Goal: Transaction & Acquisition: Purchase product/service

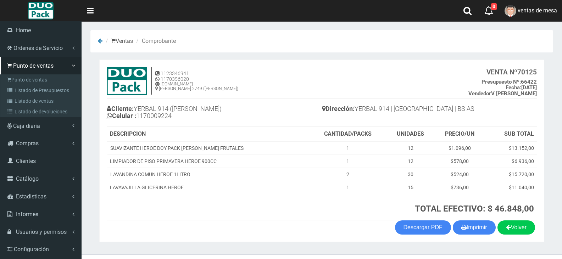
scroll to position [15, 0]
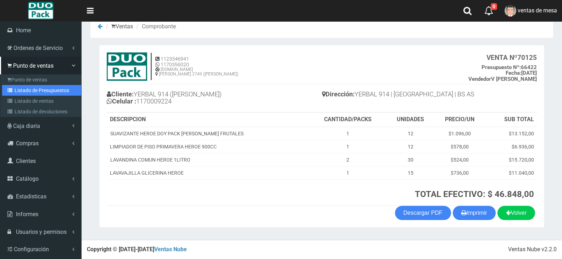
click at [33, 90] on link "Listado de Presupuestos" at bounding box center [41, 90] width 79 height 11
click at [59, 91] on link "Listado de Presupuestos" at bounding box center [41, 90] width 79 height 11
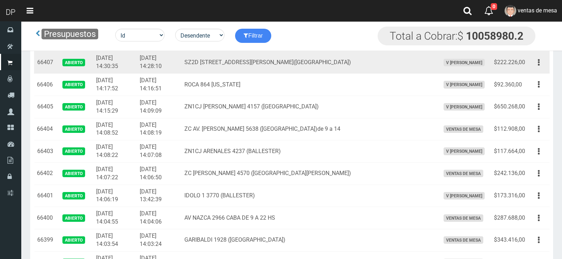
scroll to position [425, 0]
click at [532, 91] on button "button" at bounding box center [539, 84] width 16 height 12
click at [0, 0] on link "Editar" at bounding box center [0, 0] width 0 height 0
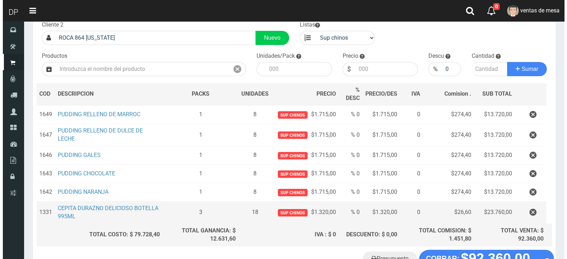
scroll to position [97, 0]
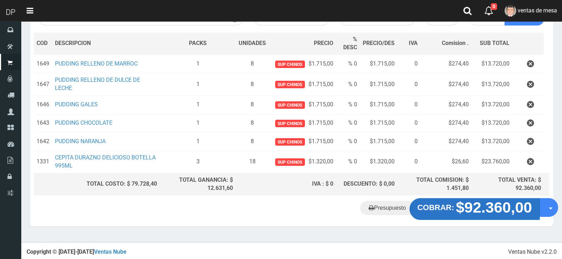
click at [431, 210] on strong "COBRAR:" at bounding box center [435, 207] width 37 height 9
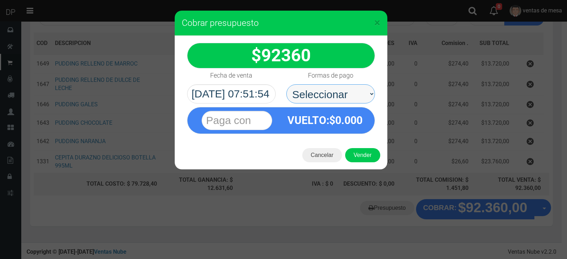
click at [323, 99] on select "Seleccionar Efectivo Tarjeta de Crédito Depósito Débito" at bounding box center [330, 93] width 89 height 19
select select "Efectivo"
click at [286, 84] on select "Seleccionar Efectivo Tarjeta de Crédito Depósito Débito" at bounding box center [330, 93] width 89 height 19
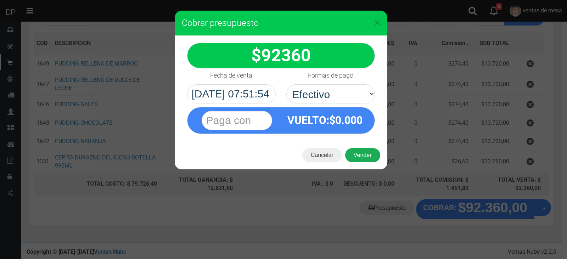
click at [361, 158] on button "Vender" at bounding box center [362, 155] width 35 height 14
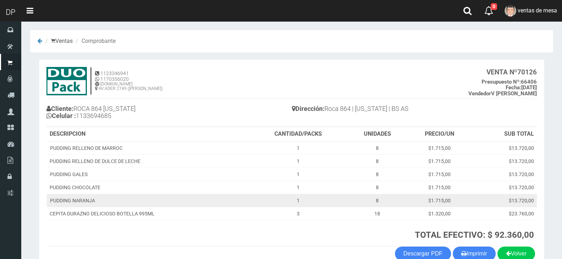
scroll to position [41, 0]
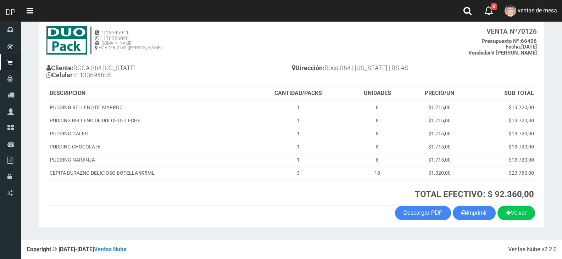
click at [467, 222] on section "1123346941 1170356020 [DOMAIN_NAME] AV ADER 2749 ([PERSON_NAME]) VENTA Nº 70126…" at bounding box center [291, 123] width 505 height 209
drag, startPoint x: 469, startPoint y: 216, endPoint x: 451, endPoint y: 202, distance: 22.2
click at [469, 216] on button "Imprimir" at bounding box center [474, 213] width 43 height 14
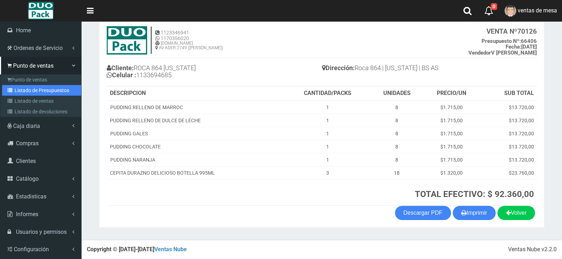
click at [34, 94] on link "Listado de Presupuestos" at bounding box center [41, 90] width 79 height 11
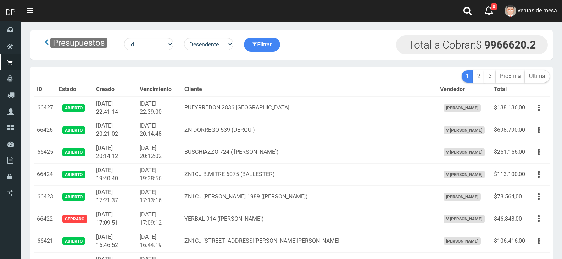
click at [235, 88] on th "Cliente" at bounding box center [309, 90] width 255 height 14
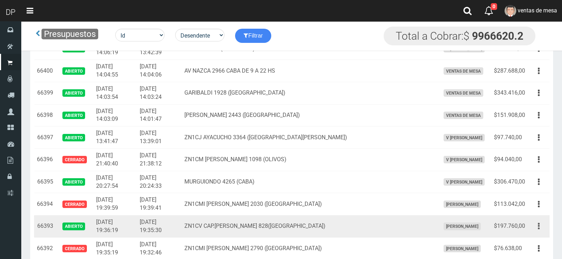
click at [537, 223] on button "button" at bounding box center [539, 226] width 16 height 12
click at [532, 240] on link "Editar" at bounding box center [518, 244] width 56 height 16
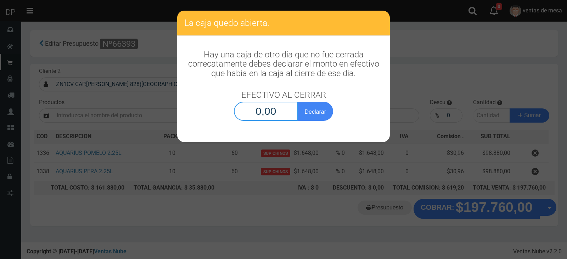
click at [266, 111] on input "0,00" at bounding box center [266, 111] width 64 height 19
type input "1,00"
click at [298, 102] on button "Declarar" at bounding box center [315, 111] width 35 height 19
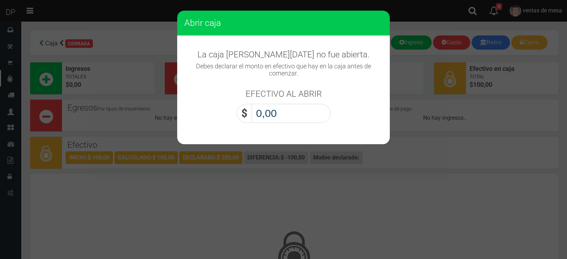
click at [289, 113] on input "0,00" at bounding box center [291, 113] width 79 height 19
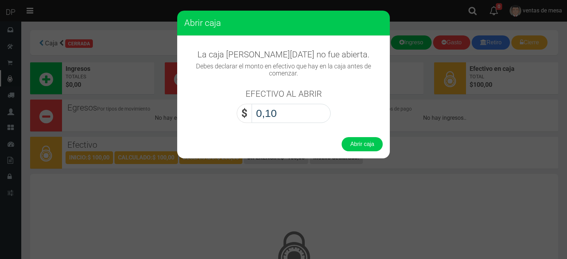
type input "1,00"
click at [342, 137] on button "Abrir caja" at bounding box center [362, 144] width 41 height 14
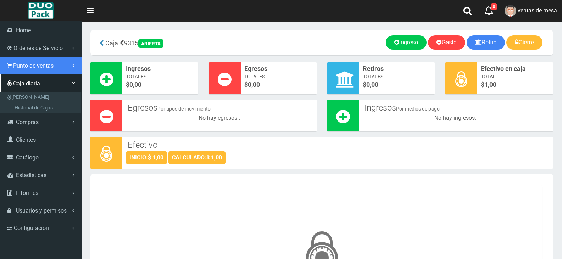
drag, startPoint x: 48, startPoint y: 69, endPoint x: 54, endPoint y: 82, distance: 14.0
click at [48, 69] on span "Punto de ventas" at bounding box center [33, 65] width 40 height 7
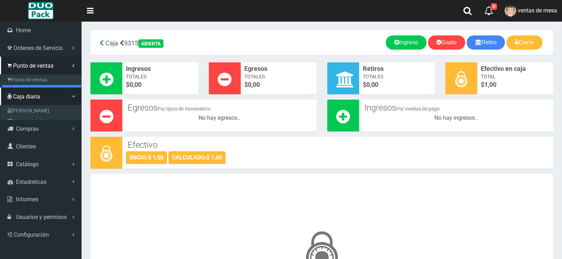
click at [57, 85] on link "Listado de Presupuestos" at bounding box center [41, 90] width 79 height 11
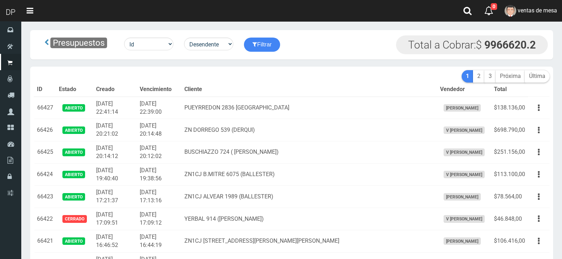
scroll to position [734, 0]
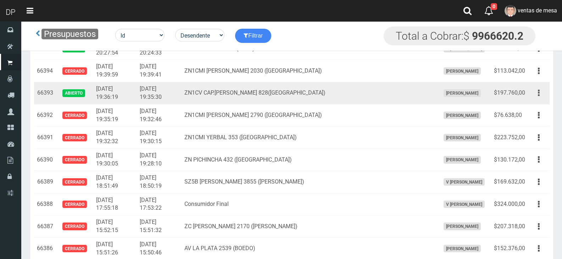
click at [537, 97] on button "button" at bounding box center [539, 93] width 16 height 12
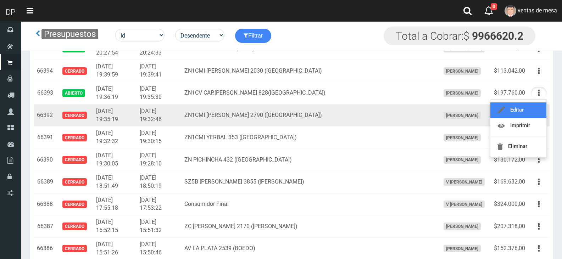
click at [537, 112] on link "Editar" at bounding box center [518, 110] width 56 height 16
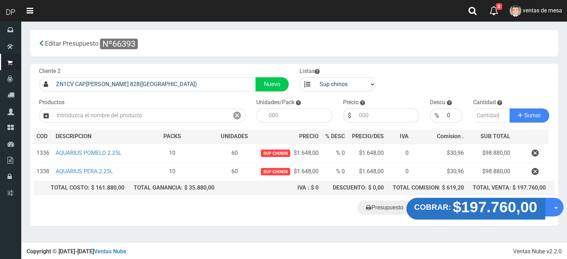
click at [517, 199] on button "COBRAR: $197.760,00" at bounding box center [476, 209] width 139 height 22
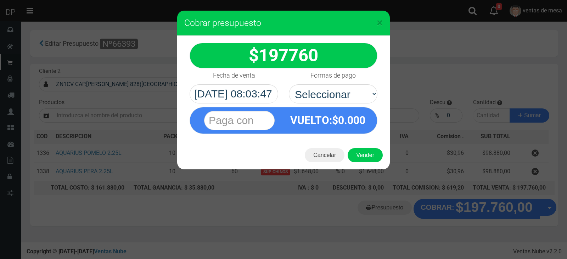
click at [353, 106] on div "VUELTO :$ 0.000" at bounding box center [283, 119] width 199 height 30
click at [351, 102] on select "Seleccionar Efectivo Tarjeta de Crédito Depósito Débito" at bounding box center [333, 93] width 89 height 19
select select "Efectivo"
click at [289, 84] on select "Seleccionar Efectivo Tarjeta de Crédito Depósito Débito" at bounding box center [333, 93] width 89 height 19
click at [365, 154] on button "Vender" at bounding box center [365, 155] width 35 height 14
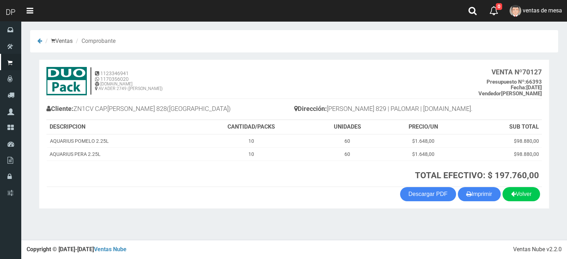
click at [490, 205] on section "1123346941 1170356020 [DOMAIN_NAME] AV ADER 2749 ([PERSON_NAME]) VENTA Nº 70127…" at bounding box center [294, 135] width 510 height 150
click at [486, 199] on button "Imprimir" at bounding box center [479, 194] width 43 height 14
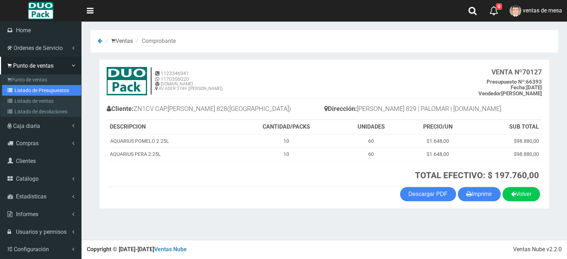
click at [40, 93] on link "Listado de Presupuestos" at bounding box center [41, 90] width 79 height 11
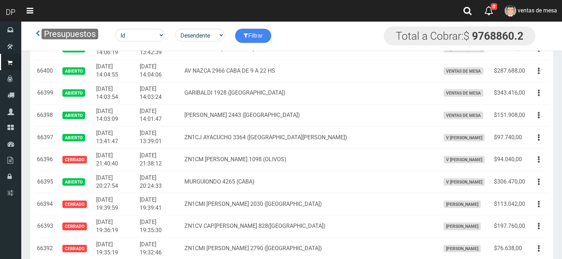
scroll to position [2075, 0]
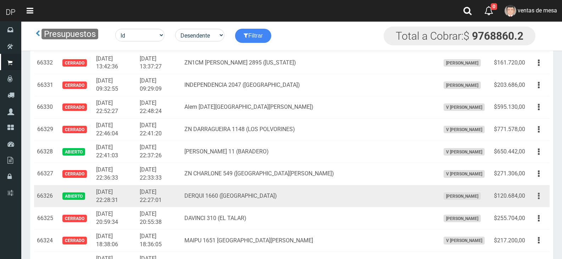
click at [538, 202] on icon "button" at bounding box center [539, 196] width 2 height 12
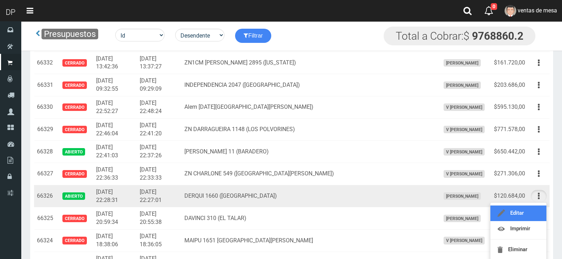
click at [536, 209] on link "Editar" at bounding box center [518, 214] width 56 height 16
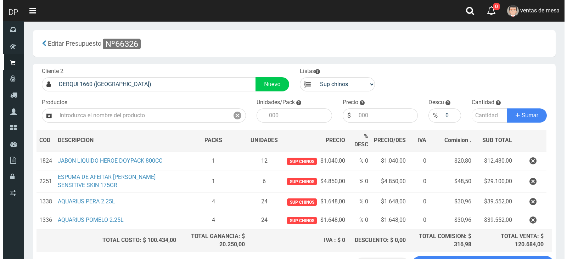
scroll to position [57, 0]
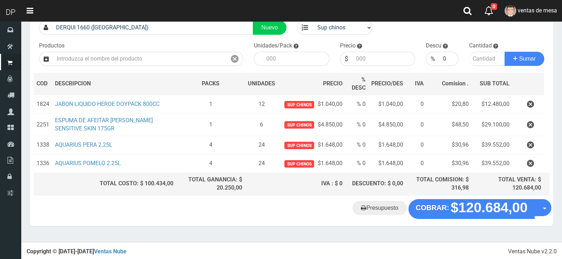
click at [479, 219] on div "Presupuesto COBRAR: $120.684,00 Opciones" at bounding box center [291, 212] width 523 height 27
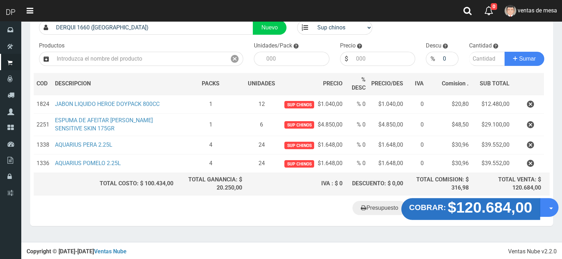
click at [479, 212] on strong "$120.684,00" at bounding box center [490, 207] width 85 height 17
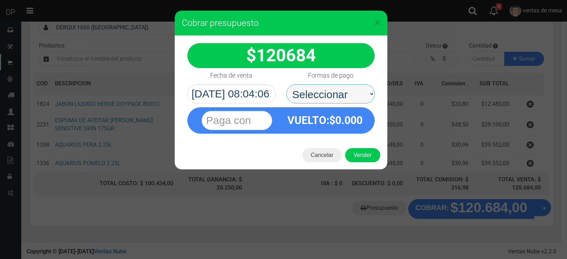
click at [333, 94] on select "Seleccionar Efectivo Tarjeta de Crédito Depósito Débito" at bounding box center [330, 93] width 89 height 19
select select "Efectivo"
click at [286, 84] on select "Seleccionar Efectivo Tarjeta de Crédito Depósito Débito" at bounding box center [330, 93] width 89 height 19
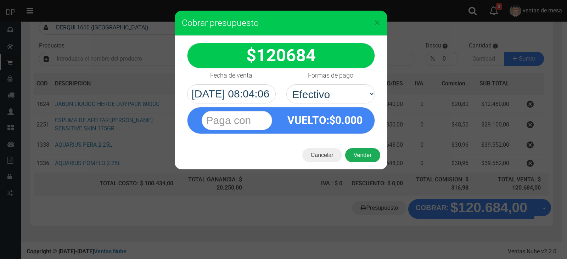
click at [364, 161] on button "Vender" at bounding box center [362, 155] width 35 height 14
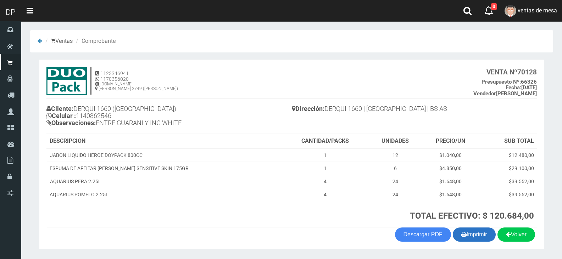
scroll to position [22, 0]
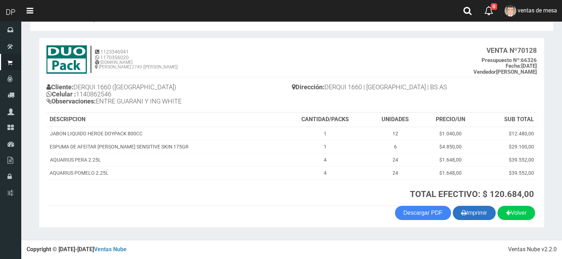
click at [480, 219] on button "Imprimir" at bounding box center [474, 213] width 43 height 14
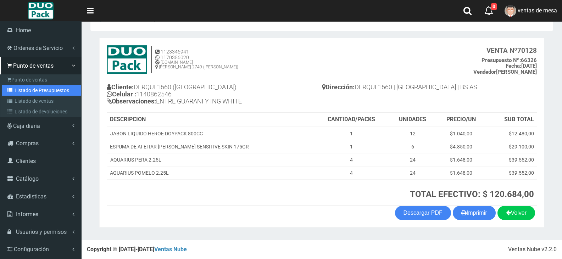
click at [14, 89] on icon at bounding box center [10, 90] width 7 height 5
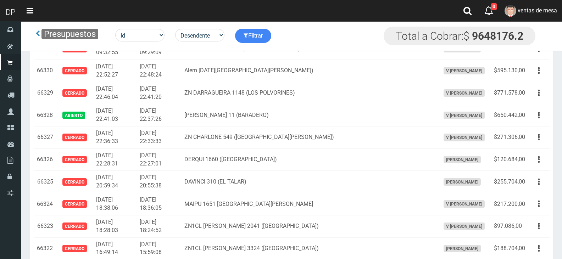
scroll to position [653, 0]
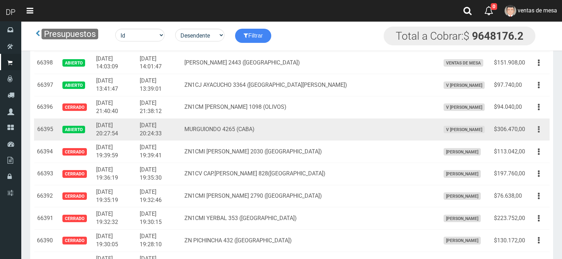
click at [542, 130] on button "button" at bounding box center [539, 129] width 16 height 12
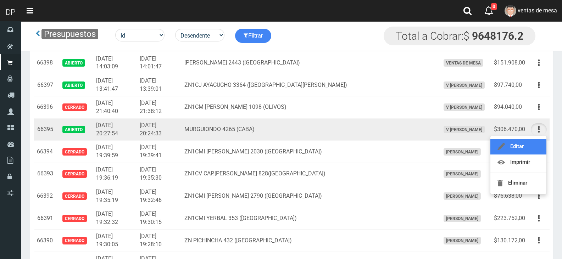
click at [539, 146] on link "Editar" at bounding box center [518, 147] width 56 height 16
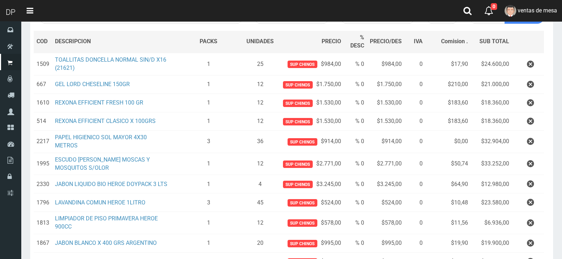
scroll to position [284, 0]
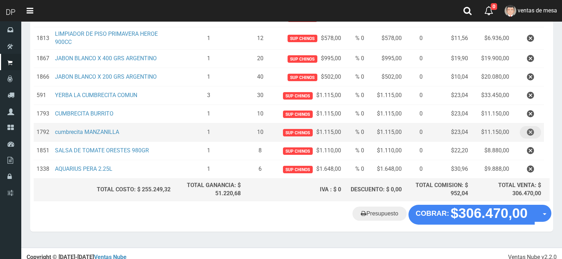
click at [526, 137] on button "button" at bounding box center [530, 132] width 21 height 12
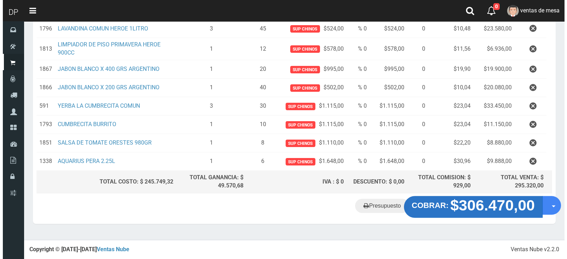
scroll to position [274, 0]
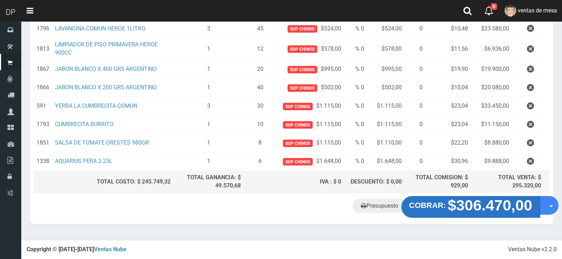
click at [462, 206] on strong "$306.470,00" at bounding box center [490, 205] width 85 height 17
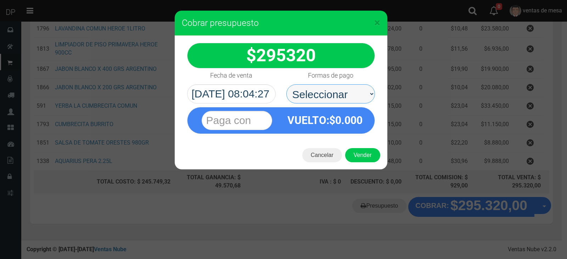
drag, startPoint x: 330, startPoint y: 97, endPoint x: 330, endPoint y: 101, distance: 4.0
click at [330, 97] on select "Seleccionar Efectivo Tarjeta de Crédito Depósito Débito" at bounding box center [330, 93] width 89 height 19
select select "Efectivo"
click at [286, 84] on select "Seleccionar Efectivo Tarjeta de Crédito Depósito Débito" at bounding box center [330, 93] width 89 height 19
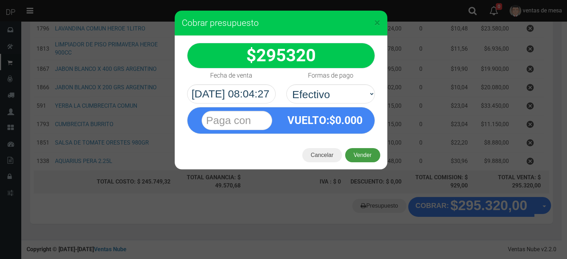
click at [364, 152] on button "Vender" at bounding box center [362, 155] width 35 height 14
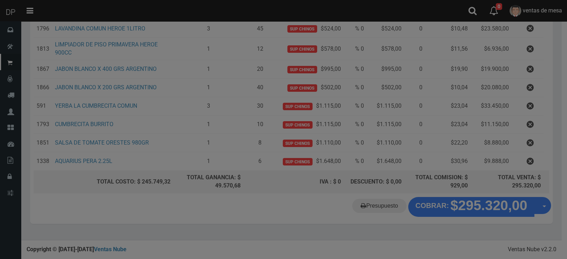
scroll to position [0, 0]
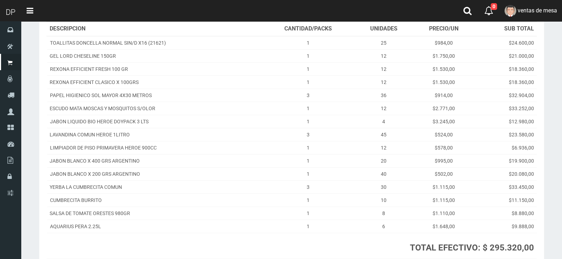
scroll to position [152, 0]
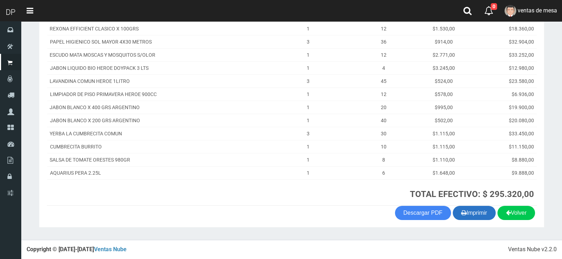
click at [464, 211] on button "Imprimir" at bounding box center [474, 213] width 43 height 14
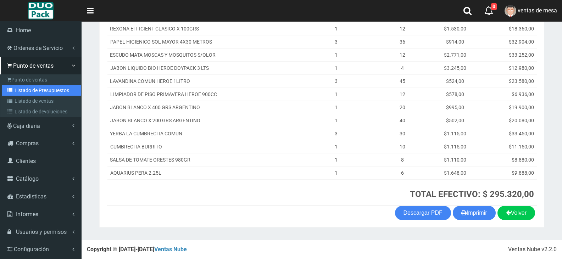
click at [32, 86] on link "Listado de Presupuestos" at bounding box center [41, 90] width 79 height 11
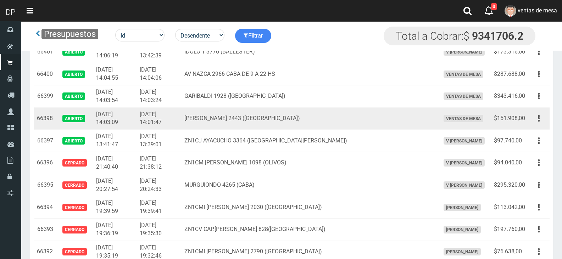
scroll to position [567, 0]
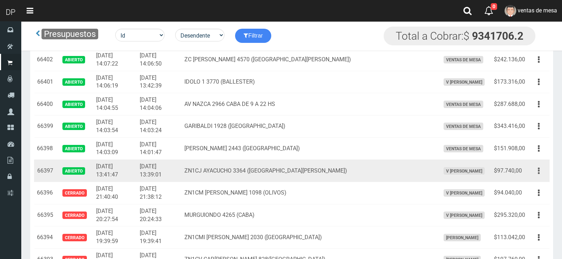
click at [532, 173] on button "button" at bounding box center [539, 171] width 16 height 12
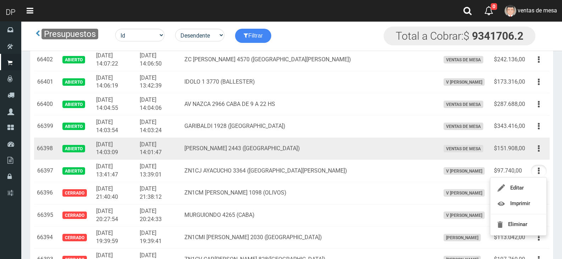
click at [538, 150] on icon "button" at bounding box center [539, 149] width 2 height 12
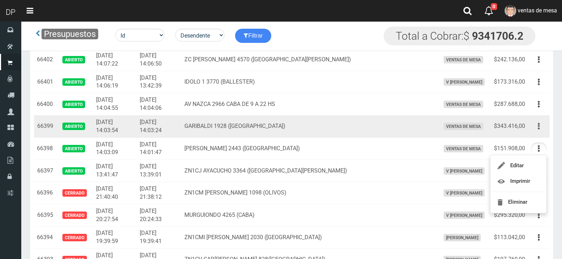
click at [540, 125] on button "button" at bounding box center [539, 126] width 16 height 12
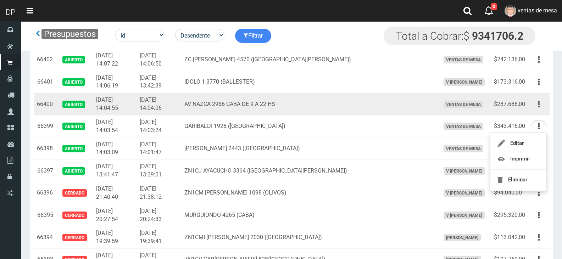
click at [537, 107] on button "button" at bounding box center [539, 104] width 16 height 12
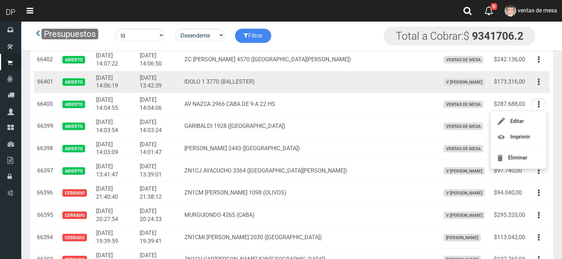
drag, startPoint x: 537, startPoint y: 83, endPoint x: 538, endPoint y: 94, distance: 11.7
click at [537, 83] on button "button" at bounding box center [539, 82] width 16 height 12
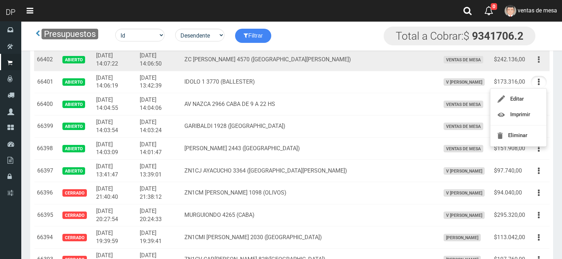
click at [541, 60] on button "button" at bounding box center [539, 60] width 16 height 12
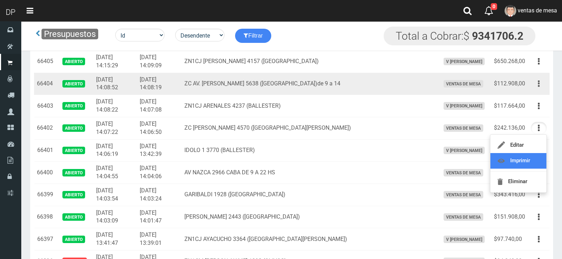
scroll to position [496, 0]
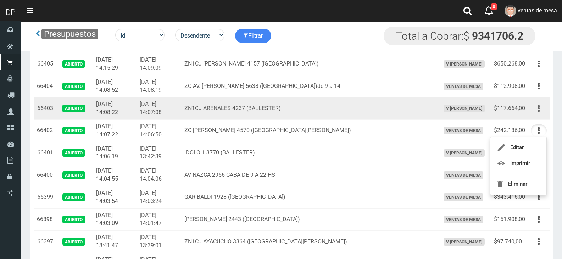
click at [536, 109] on button "button" at bounding box center [539, 108] width 16 height 12
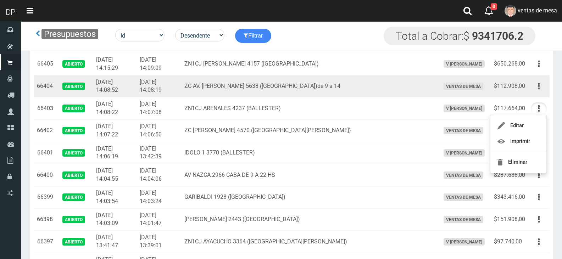
click at [539, 83] on icon "button" at bounding box center [539, 86] width 2 height 12
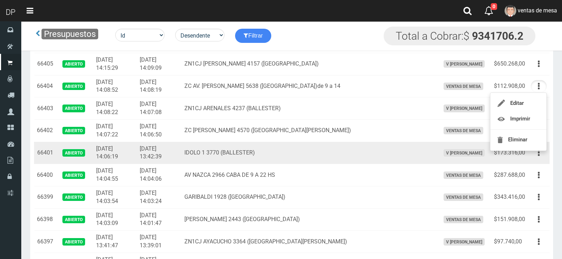
scroll to position [461, 0]
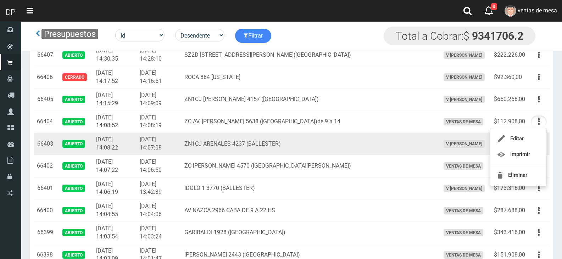
click at [359, 152] on td "ZN1CJ ARENALES 4237 (BALLESTER)" at bounding box center [309, 144] width 255 height 22
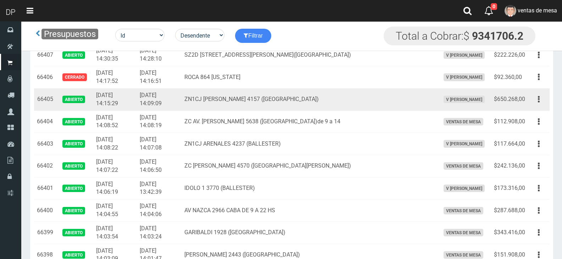
click at [547, 101] on td "Editar Imprimir Eliminar" at bounding box center [539, 99] width 22 height 22
click at [539, 102] on icon "button" at bounding box center [539, 99] width 2 height 12
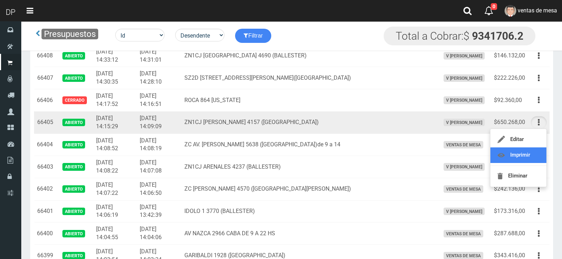
scroll to position [425, 0]
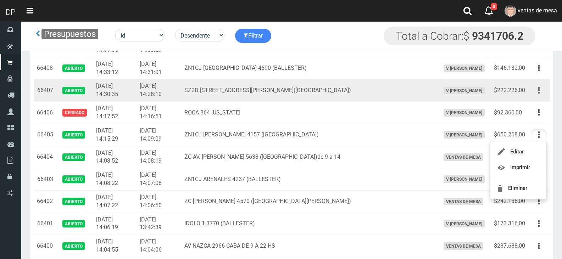
click at [540, 94] on button "button" at bounding box center [539, 90] width 16 height 12
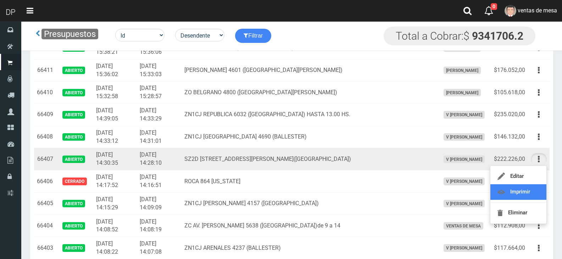
scroll to position [355, 0]
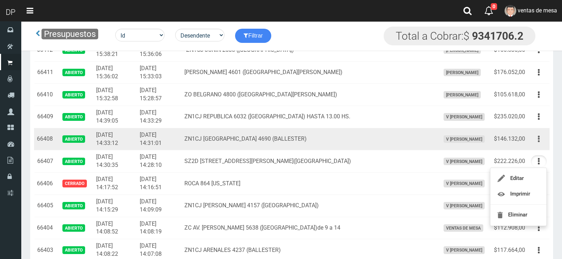
click at [539, 138] on icon "button" at bounding box center [539, 139] width 2 height 12
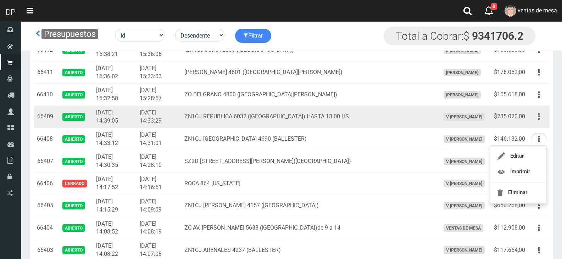
click at [536, 112] on button "button" at bounding box center [539, 117] width 16 height 12
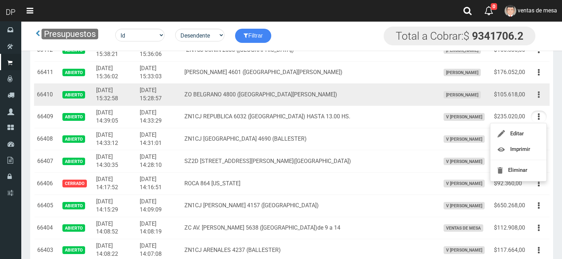
click at [536, 98] on button "button" at bounding box center [539, 95] width 16 height 12
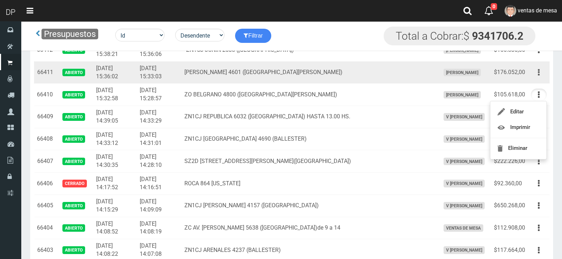
click at [539, 78] on icon "button" at bounding box center [539, 72] width 2 height 12
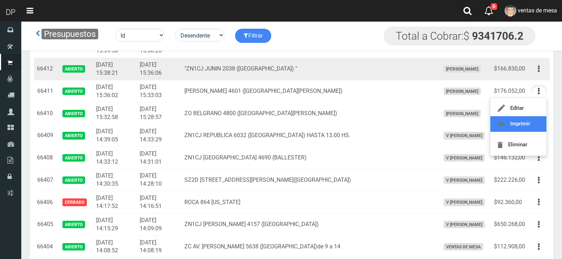
scroll to position [319, 0]
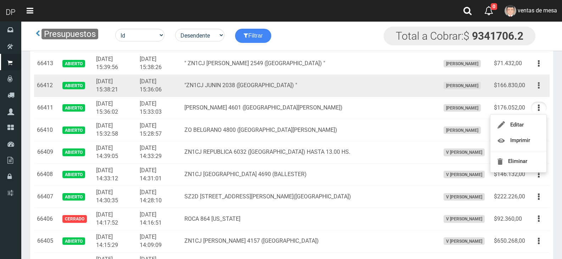
click at [539, 86] on icon "button" at bounding box center [539, 85] width 2 height 12
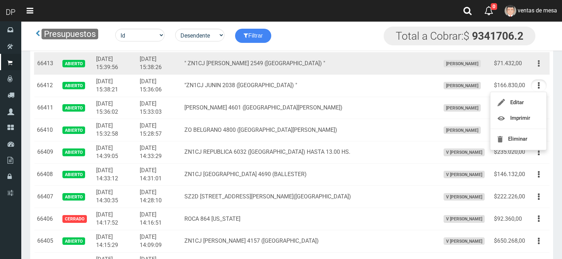
click at [534, 67] on button "button" at bounding box center [539, 63] width 16 height 12
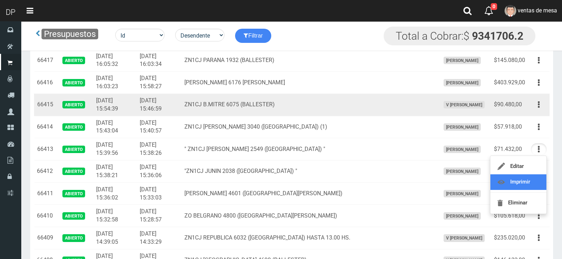
scroll to position [213, 0]
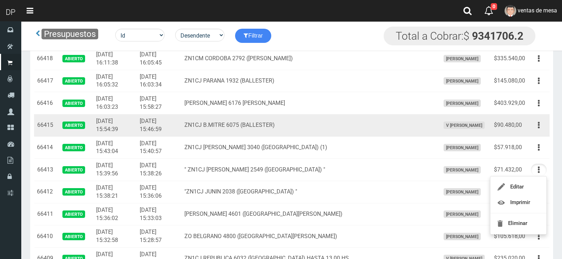
drag, startPoint x: 340, startPoint y: 116, endPoint x: 366, endPoint y: 123, distance: 27.4
click at [342, 116] on td "ZN1CJ B.MITRE 6075 (BALLESTER)" at bounding box center [309, 125] width 255 height 22
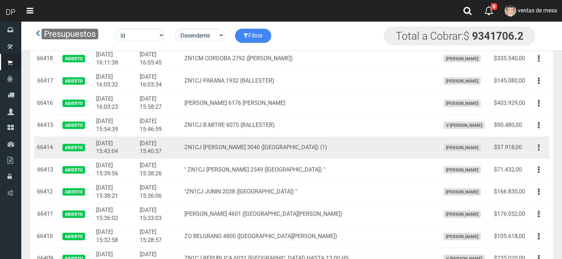
click at [533, 148] on button "button" at bounding box center [539, 147] width 16 height 12
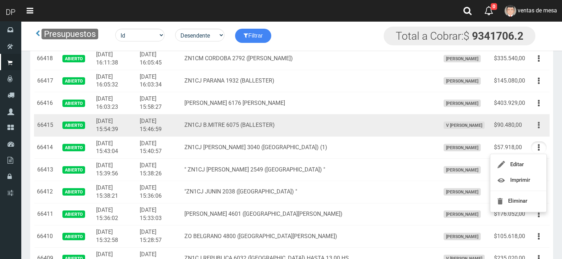
click at [538, 126] on icon "button" at bounding box center [539, 125] width 2 height 12
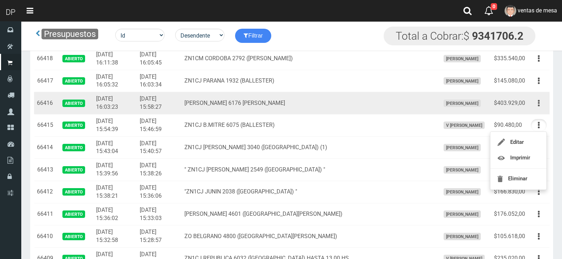
click at [539, 102] on icon "button" at bounding box center [539, 103] width 2 height 12
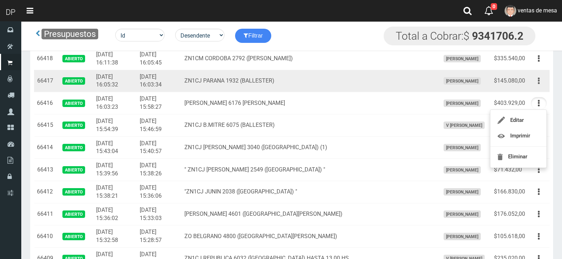
click at [537, 87] on button "button" at bounding box center [539, 81] width 16 height 12
click at [538, 83] on button "button" at bounding box center [539, 81] width 16 height 12
click at [538, 77] on button "button" at bounding box center [539, 81] width 16 height 12
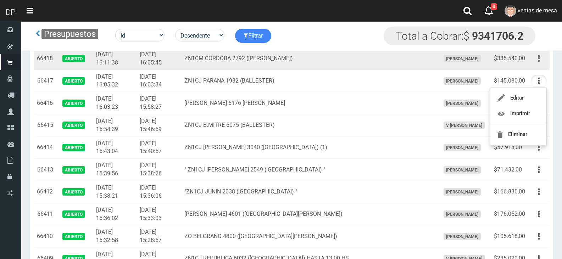
click at [541, 61] on button "button" at bounding box center [539, 58] width 16 height 12
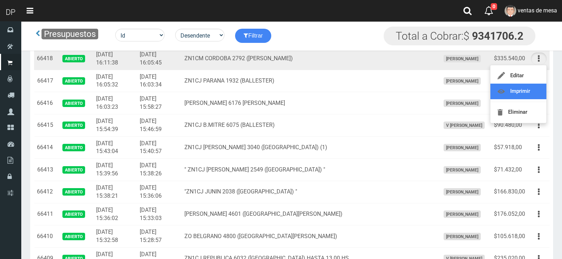
scroll to position [177, 0]
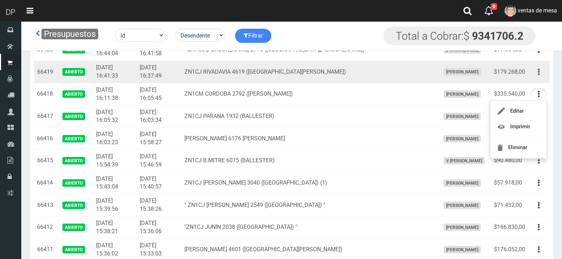
click at [544, 73] on button "button" at bounding box center [539, 72] width 16 height 12
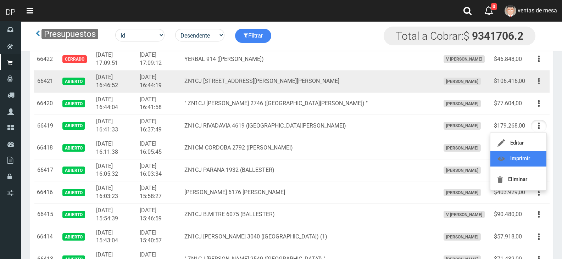
scroll to position [106, 0]
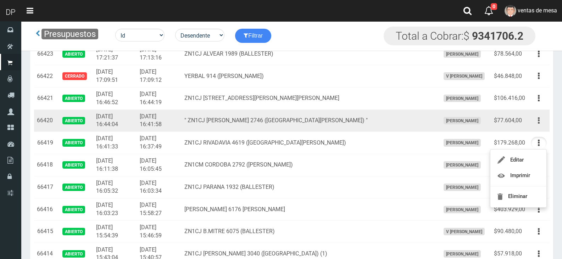
click at [539, 124] on icon "button" at bounding box center [539, 121] width 2 height 12
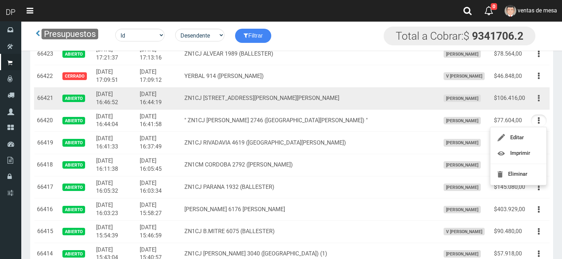
click at [541, 97] on button "button" at bounding box center [539, 98] width 16 height 12
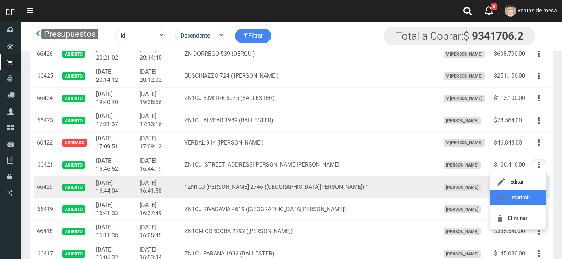
scroll to position [35, 0]
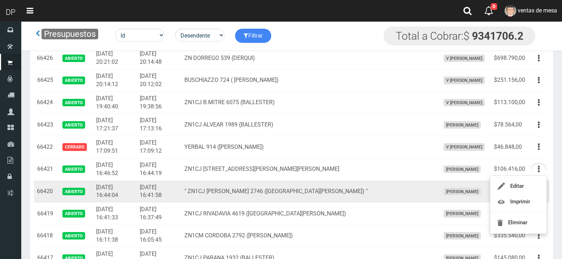
click at [182, 119] on td "2025-09-11 17:13:16" at bounding box center [159, 125] width 45 height 22
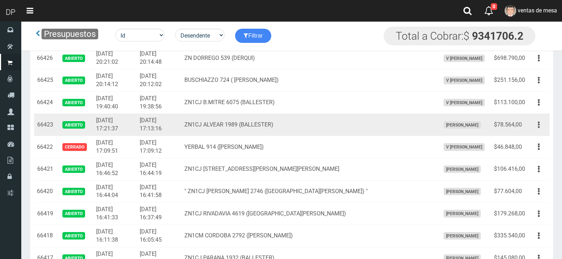
click at [539, 125] on icon "button" at bounding box center [539, 125] width 2 height 12
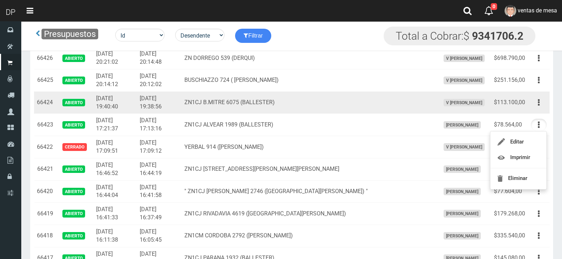
click at [539, 109] on td "Editar Imprimir Eliminar" at bounding box center [539, 102] width 22 height 22
click at [537, 103] on button "button" at bounding box center [539, 102] width 16 height 12
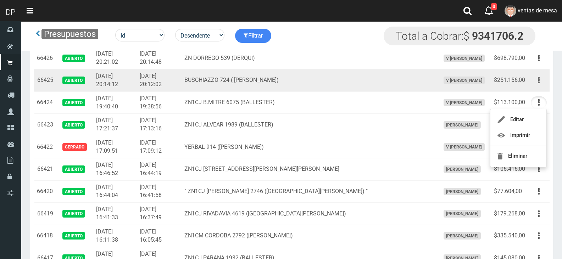
drag, startPoint x: 543, startPoint y: 79, endPoint x: 541, endPoint y: 84, distance: 5.7
click at [543, 79] on button "button" at bounding box center [539, 80] width 16 height 12
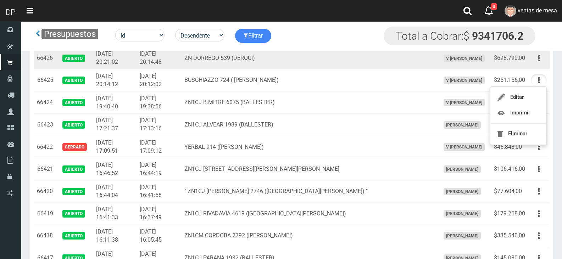
click at [541, 60] on button "button" at bounding box center [539, 58] width 16 height 12
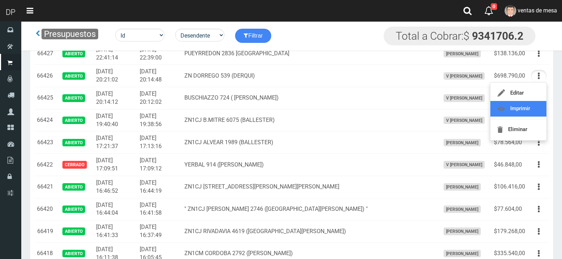
scroll to position [0, 0]
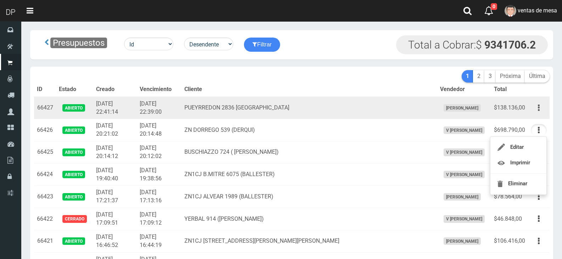
click at [535, 105] on button "button" at bounding box center [539, 108] width 16 height 12
click at [51, 110] on td "66427" at bounding box center [45, 108] width 22 height 22
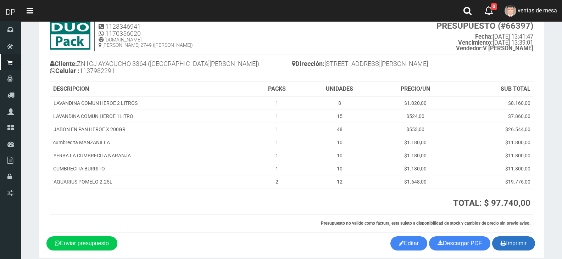
scroll to position [56, 0]
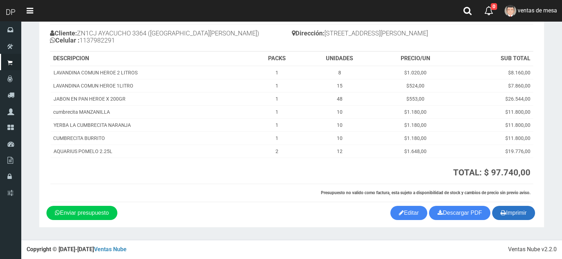
click at [517, 218] on button "Imprimir" at bounding box center [513, 213] width 43 height 14
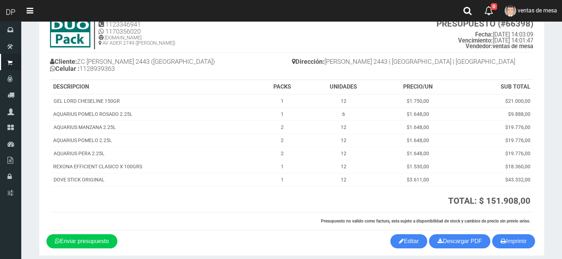
scroll to position [56, 0]
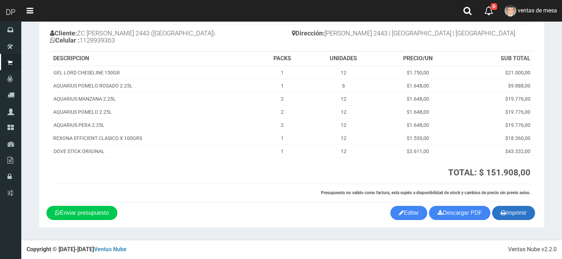
click at [502, 210] on icon "button" at bounding box center [503, 213] width 5 height 10
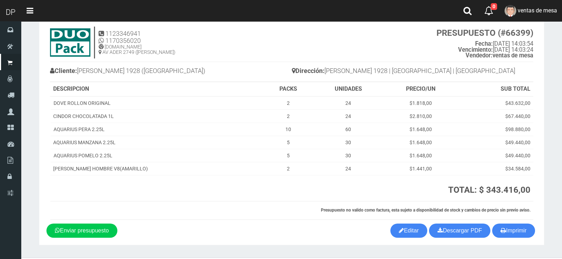
scroll to position [35, 0]
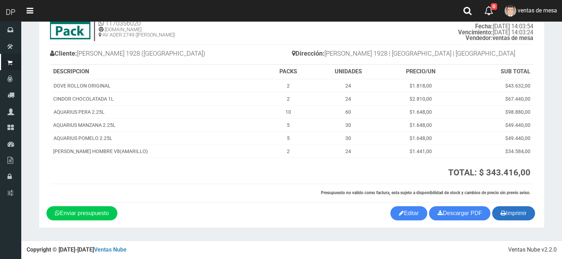
click at [527, 213] on button "Imprimir" at bounding box center [513, 213] width 43 height 14
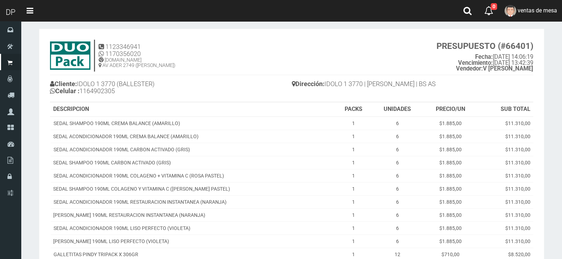
scroll to position [174, 0]
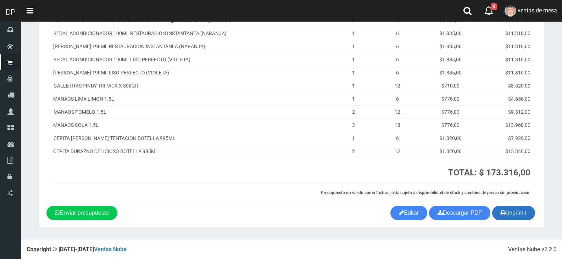
click at [528, 210] on button "Imprimir" at bounding box center [513, 213] width 43 height 14
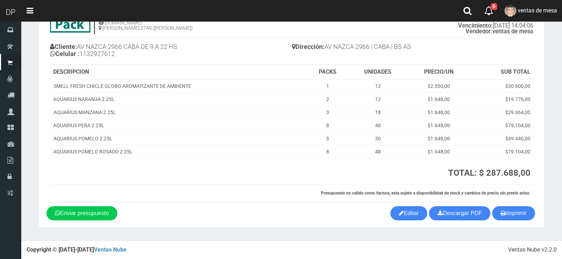
scroll to position [43, 0]
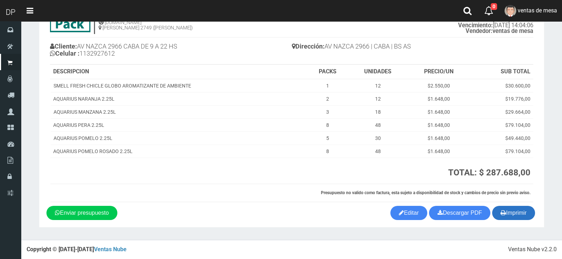
click at [507, 210] on button "Imprimir" at bounding box center [513, 213] width 43 height 14
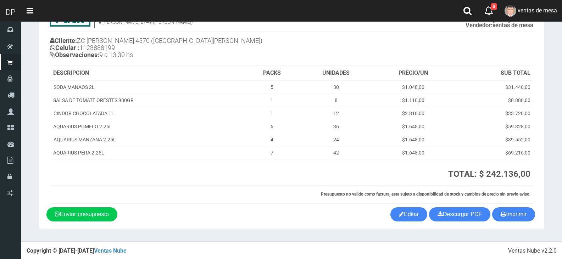
scroll to position [50, 0]
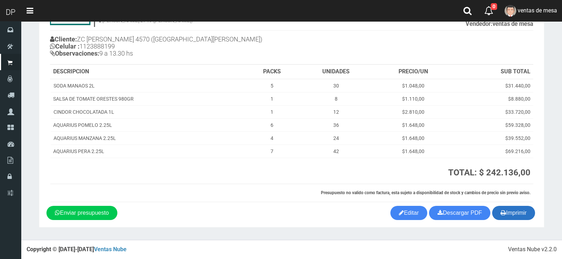
click at [511, 212] on button "Imprimir" at bounding box center [513, 213] width 43 height 14
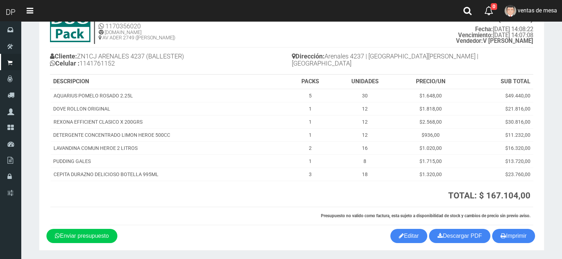
scroll to position [56, 0]
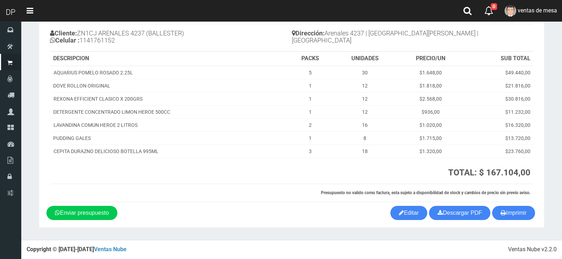
click at [527, 223] on section "1123346941 1170356020 WWW.DUOPACKS.COM.AR AV ADER 2749 (MUNRO) PRESUPUESTO (#66…" at bounding box center [291, 103] width 505 height 250
click at [521, 215] on button "Imprimir" at bounding box center [513, 213] width 43 height 14
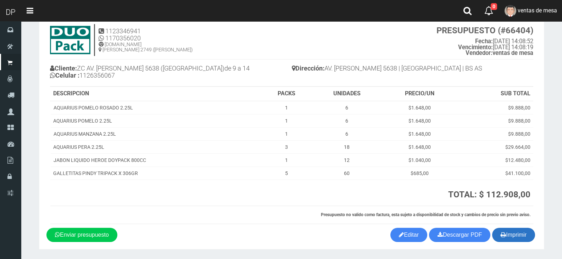
scroll to position [43, 0]
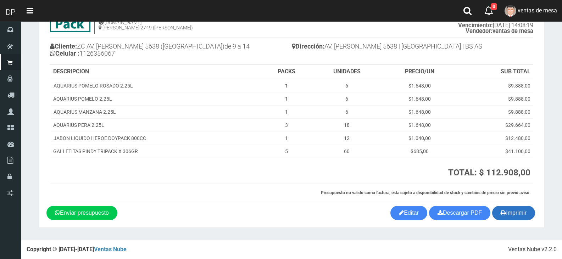
click at [524, 217] on button "Imprimir" at bounding box center [513, 213] width 43 height 14
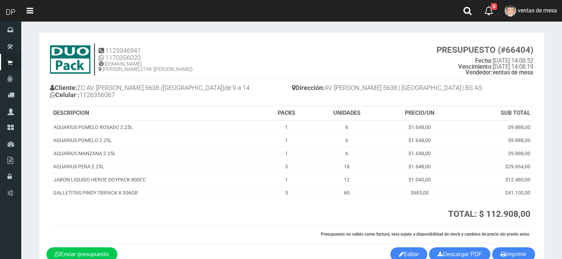
scroll to position [0, 0]
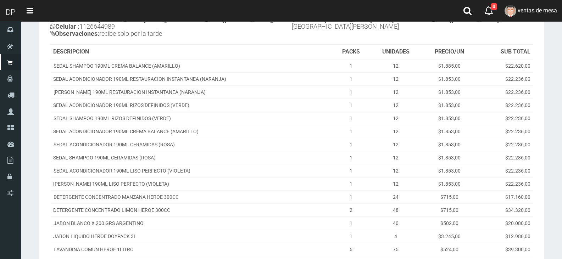
scroll to position [220, 0]
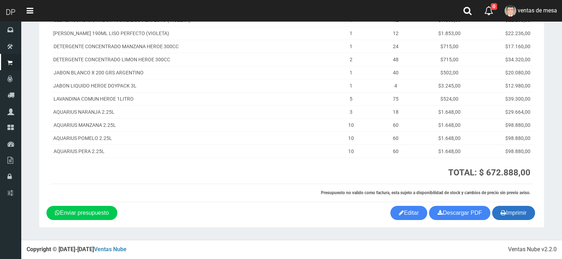
click at [521, 208] on button "Imprimir" at bounding box center [513, 213] width 43 height 14
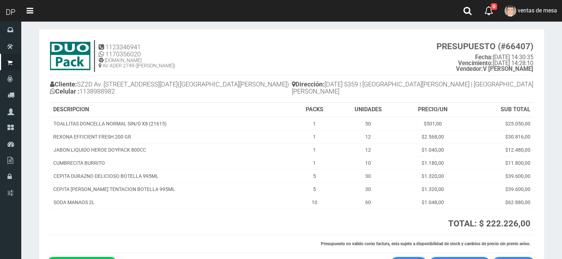
scroll to position [56, 0]
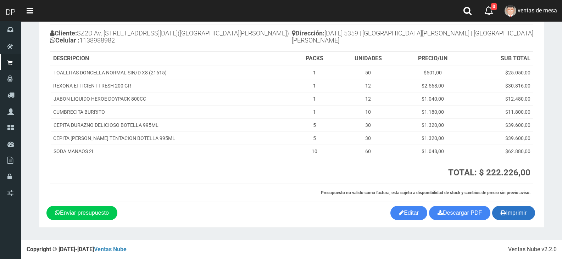
click at [519, 216] on button "Imprimir" at bounding box center [513, 213] width 43 height 14
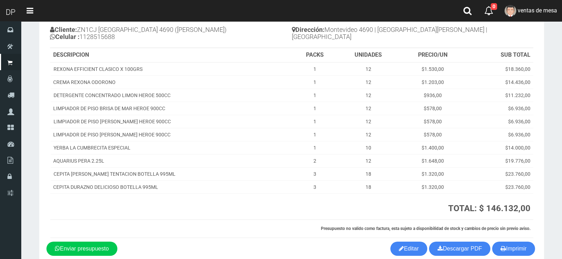
scroll to position [95, 0]
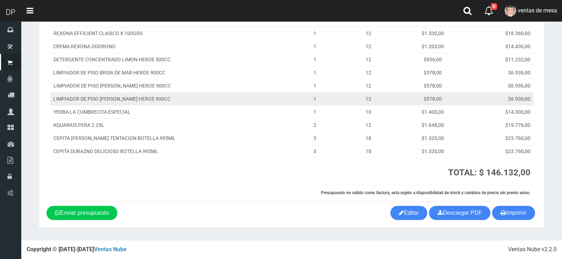
click at [513, 93] on td "$6.936,00" at bounding box center [499, 98] width 67 height 13
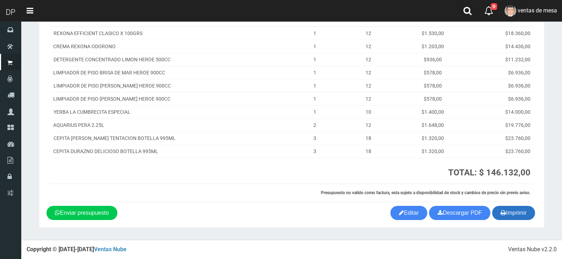
click at [518, 211] on button "Imprimir" at bounding box center [513, 213] width 43 height 14
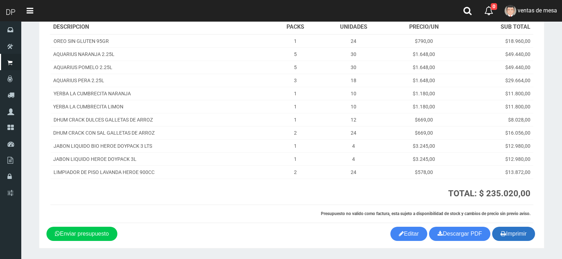
scroll to position [108, 0]
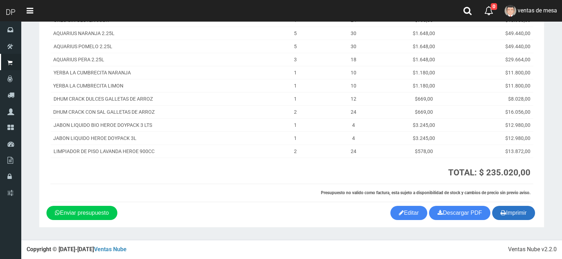
click at [517, 219] on button "Imprimir" at bounding box center [513, 213] width 43 height 14
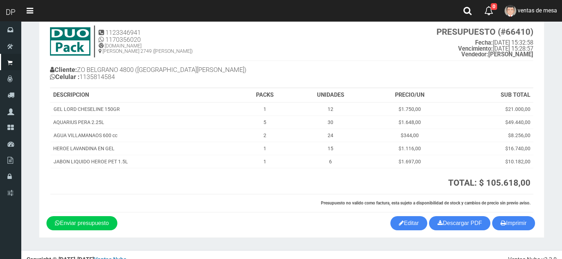
scroll to position [29, 0]
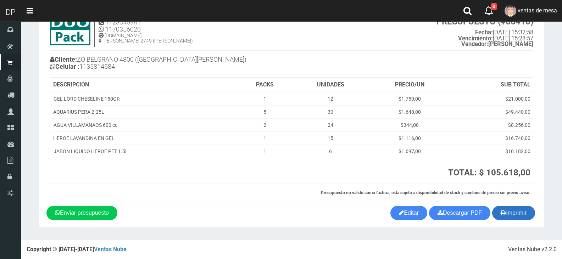
click at [506, 216] on button "Imprimir" at bounding box center [513, 213] width 43 height 14
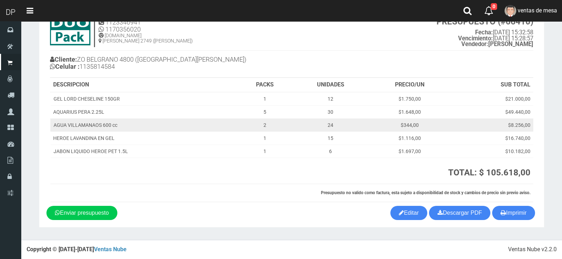
scroll to position [0, 0]
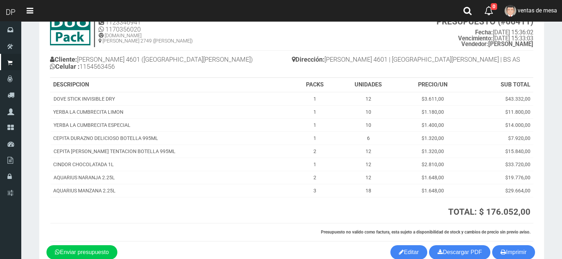
scroll to position [69, 0]
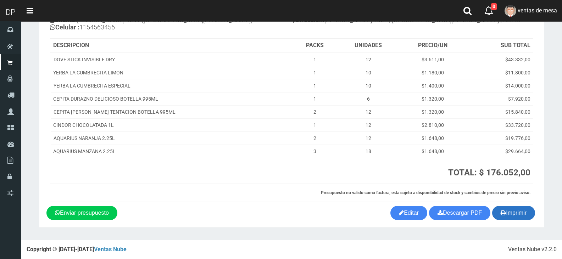
click at [513, 220] on button "Imprimir" at bounding box center [513, 213] width 43 height 14
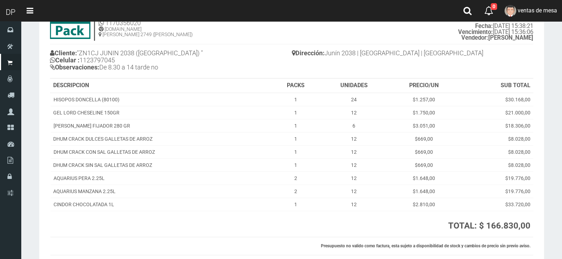
scroll to position [89, 0]
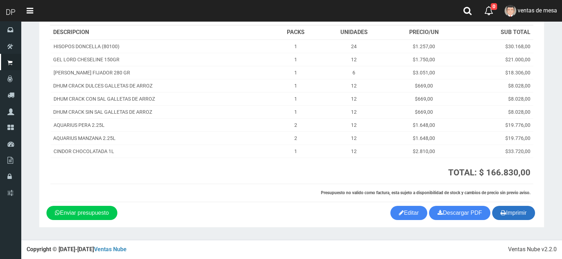
click at [519, 211] on button "Imprimir" at bounding box center [513, 213] width 43 height 14
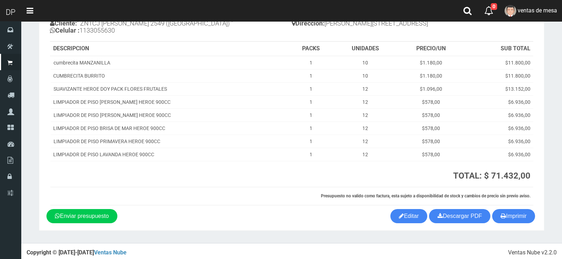
scroll to position [69, 0]
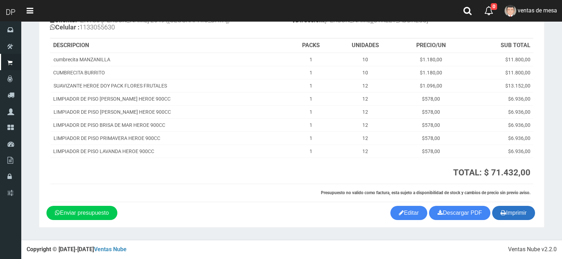
click at [504, 218] on button "Imprimir" at bounding box center [513, 213] width 43 height 14
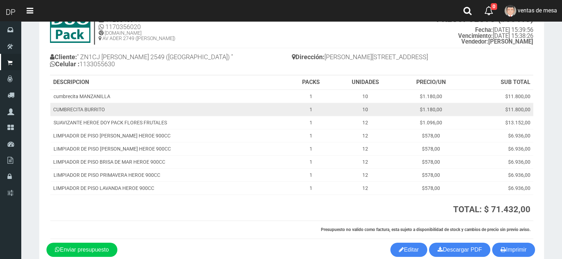
scroll to position [0, 0]
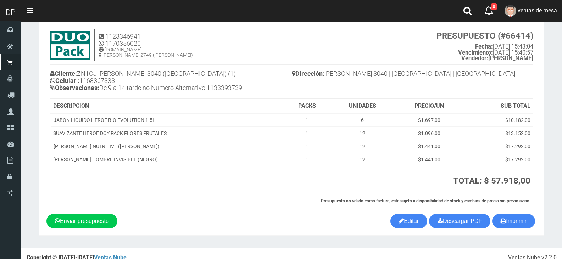
scroll to position [23, 0]
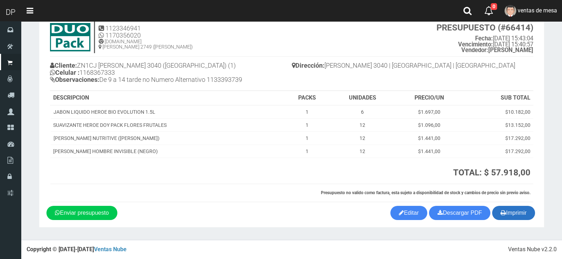
click at [524, 212] on button "Imprimir" at bounding box center [513, 213] width 43 height 14
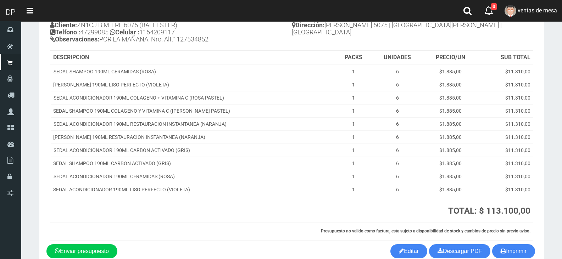
scroll to position [102, 0]
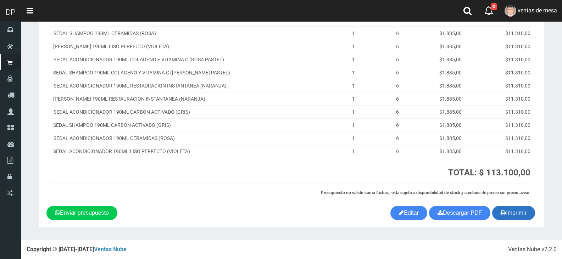
click at [506, 210] on button "Imprimir" at bounding box center [513, 213] width 43 height 14
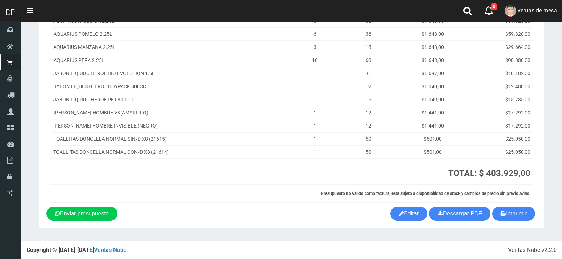
scroll to position [147, 0]
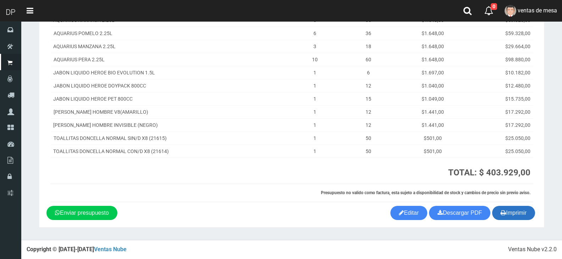
click at [526, 215] on button "Imprimir" at bounding box center [513, 213] width 43 height 14
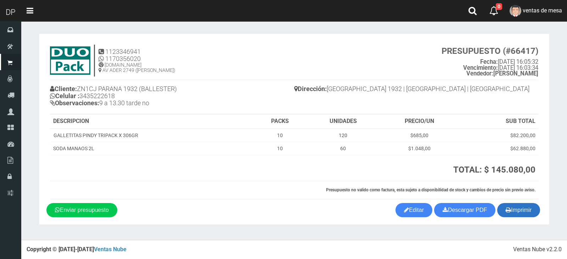
click at [513, 203] on button "Imprimir" at bounding box center [518, 210] width 43 height 14
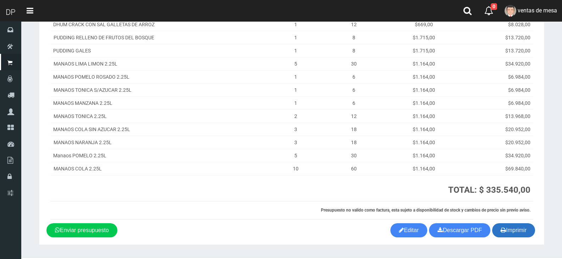
scroll to position [187, 0]
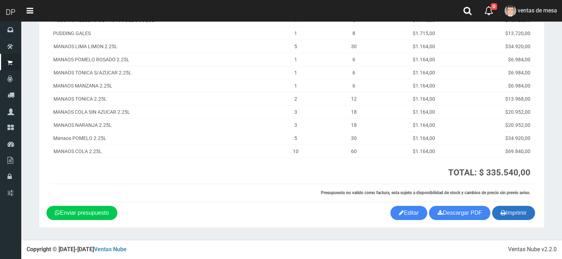
click at [505, 215] on button "Imprimir" at bounding box center [513, 213] width 43 height 14
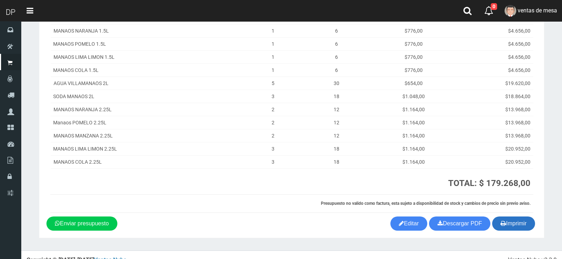
scroll to position [161, 0]
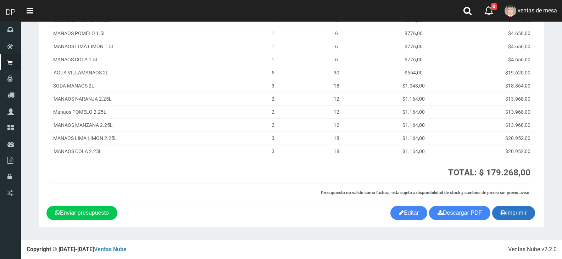
click at [503, 214] on icon "button" at bounding box center [503, 213] width 5 height 10
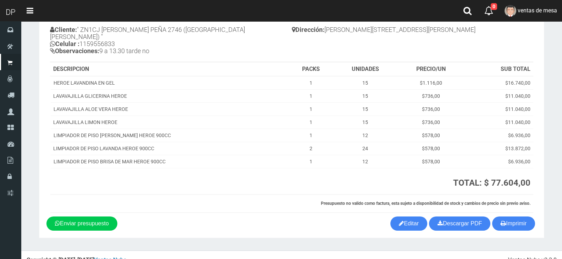
scroll to position [63, 0]
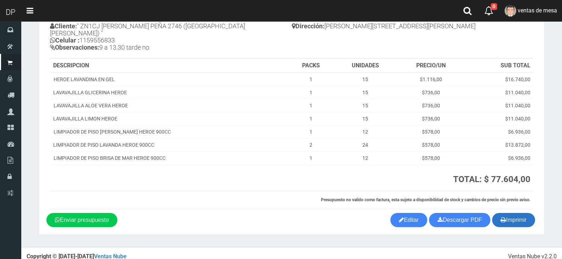
click at [506, 213] on button "Imprimir" at bounding box center [513, 220] width 43 height 14
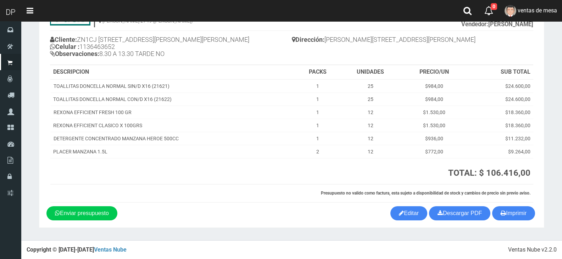
scroll to position [50, 0]
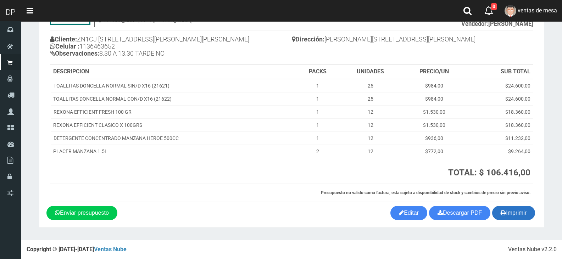
click at [502, 212] on icon "button" at bounding box center [503, 213] width 5 height 10
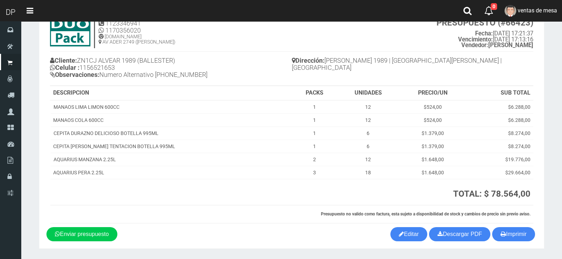
scroll to position [50, 0]
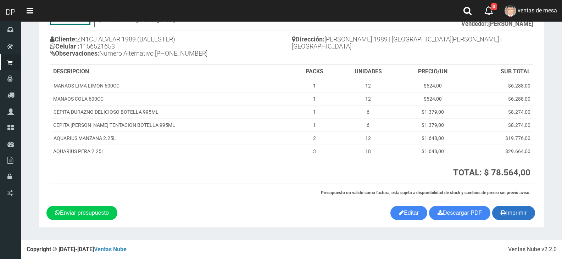
click at [521, 212] on button "Imprimir" at bounding box center [513, 213] width 43 height 14
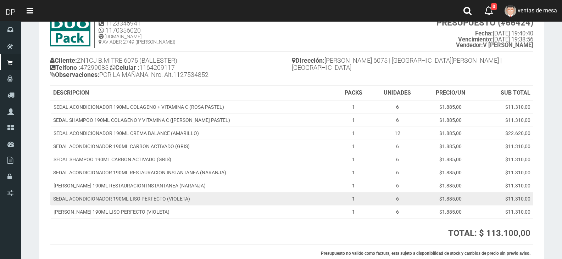
scroll to position [89, 0]
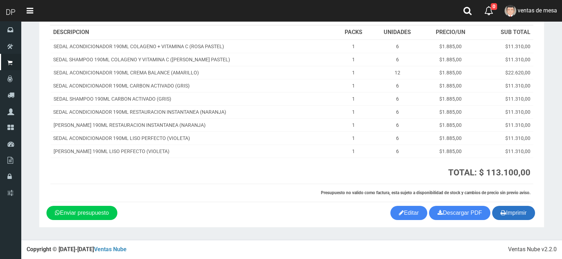
click at [509, 211] on button "Imprimir" at bounding box center [513, 213] width 43 height 14
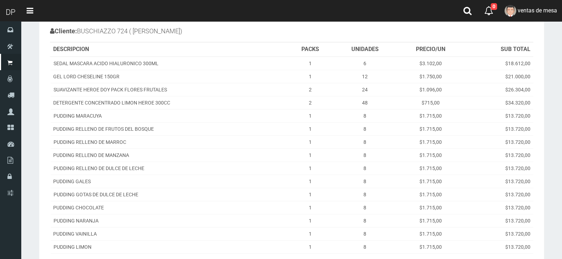
scroll to position [154, 0]
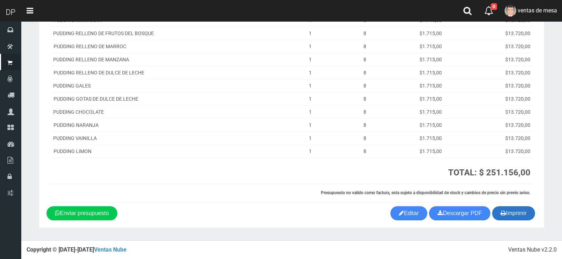
click at [504, 213] on icon "button" at bounding box center [503, 213] width 5 height 10
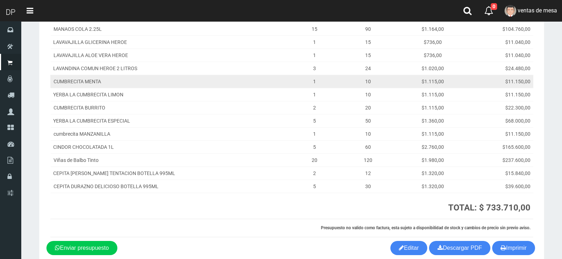
click at [337, 85] on td "10" at bounding box center [368, 81] width 62 height 13
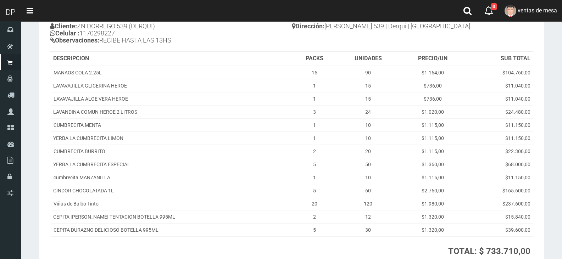
scroll to position [141, 0]
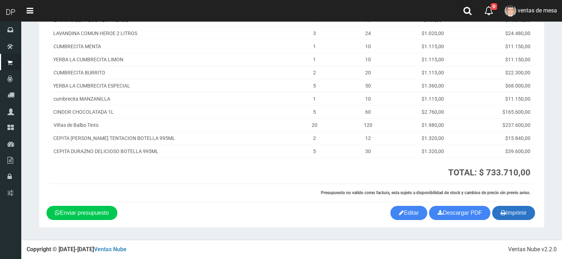
click at [497, 212] on button "Imprimir" at bounding box center [513, 213] width 43 height 14
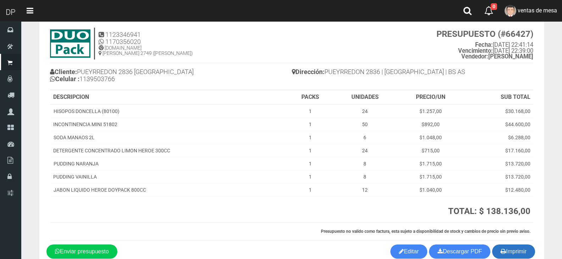
scroll to position [56, 0]
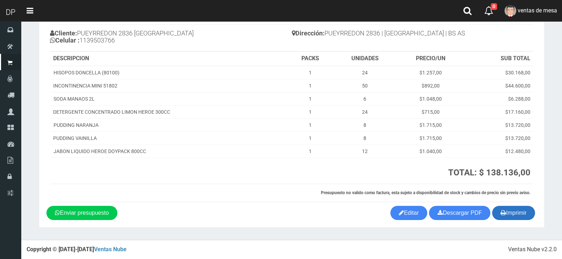
click at [510, 217] on button "Imprimir" at bounding box center [513, 213] width 43 height 14
